Goal: Task Accomplishment & Management: Manage account settings

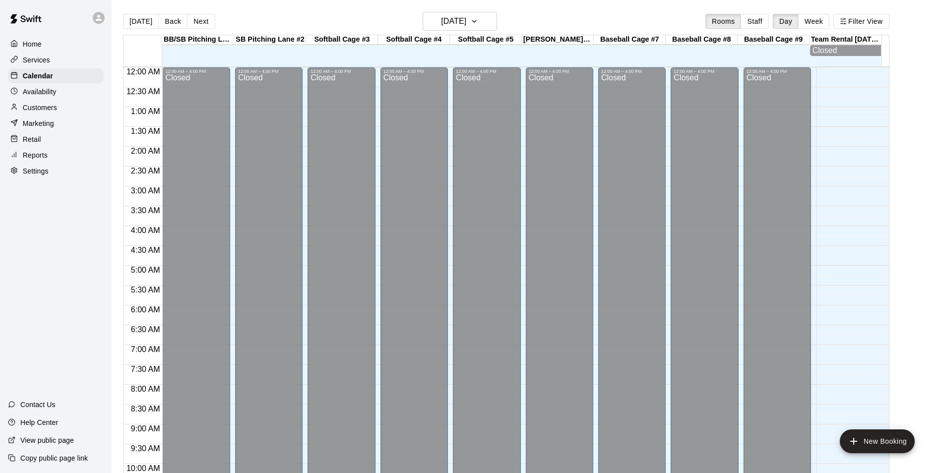
scroll to position [504, 0]
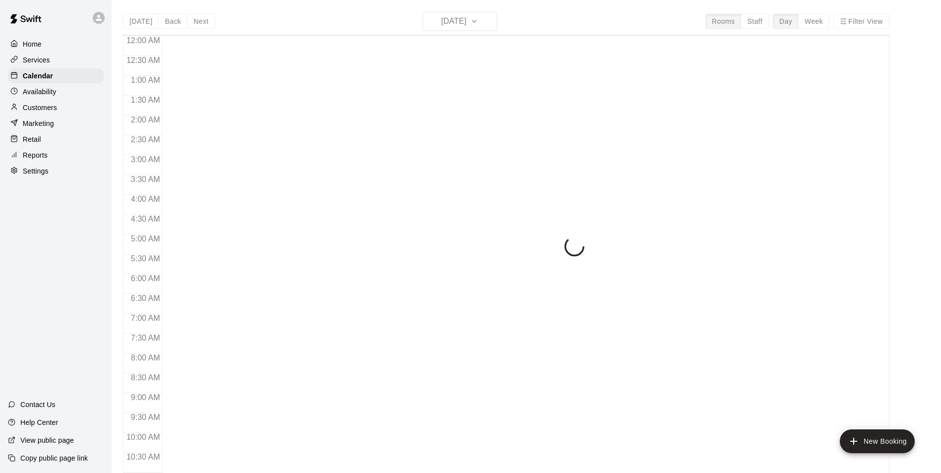
scroll to position [504, 0]
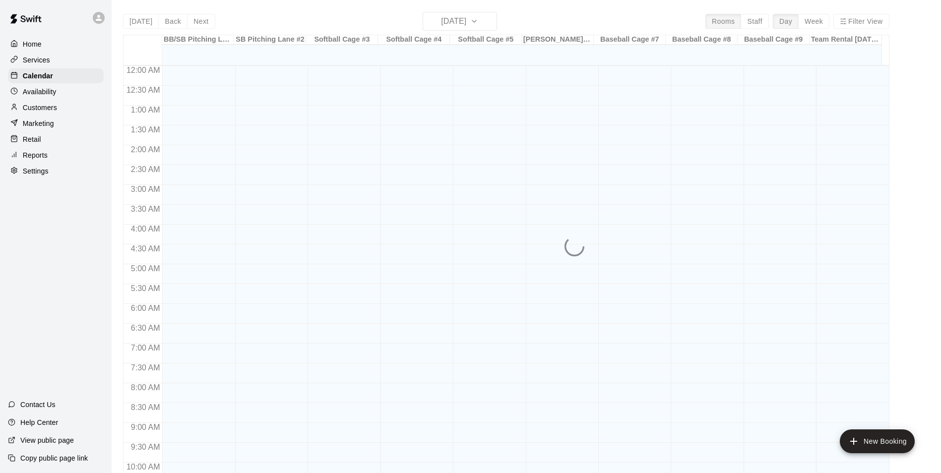
scroll to position [504, 0]
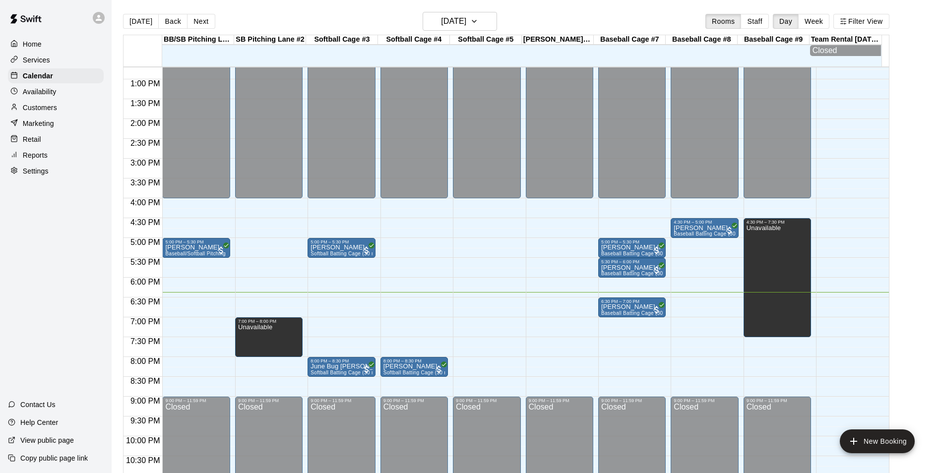
click at [678, 302] on div "12:00 AM – 4:00 PM Closed 4:30 PM – 5:00 PM Jase Satterfield Baseball Batting C…" at bounding box center [704, 39] width 67 height 953
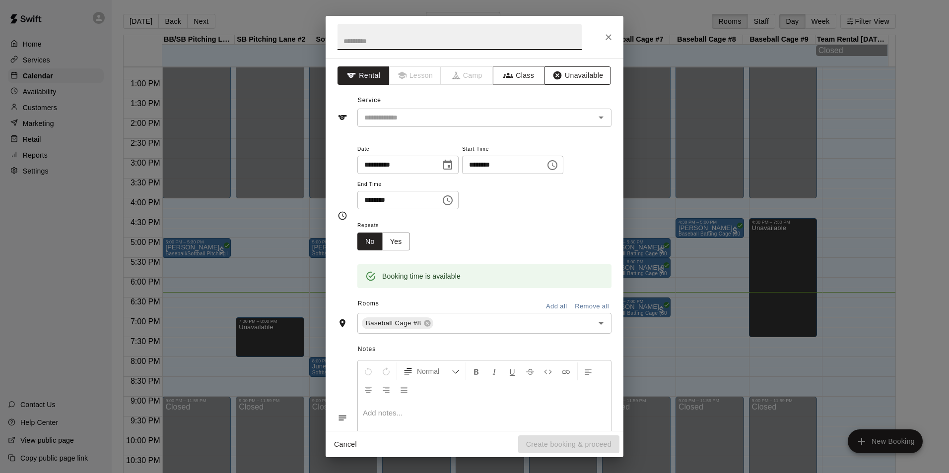
click at [581, 74] on button "Unavailable" at bounding box center [577, 75] width 66 height 18
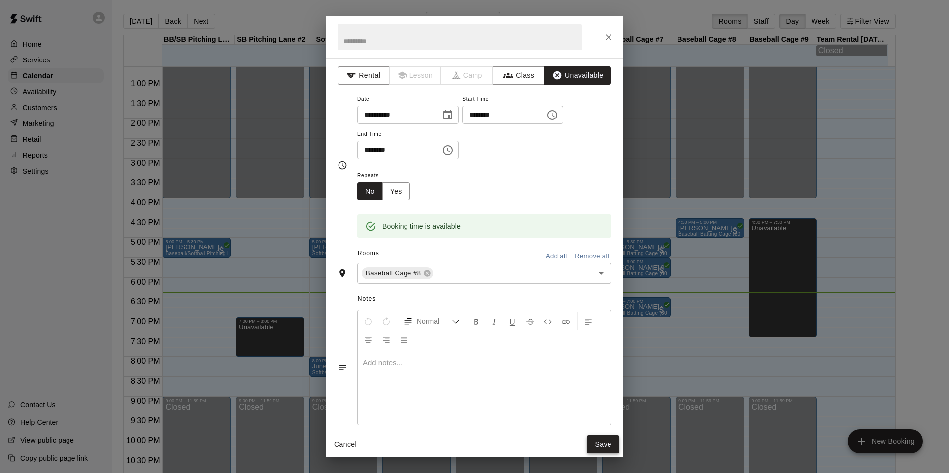
click at [606, 440] on button "Save" at bounding box center [602, 445] width 33 height 18
